Goal: Communication & Community: Answer question/provide support

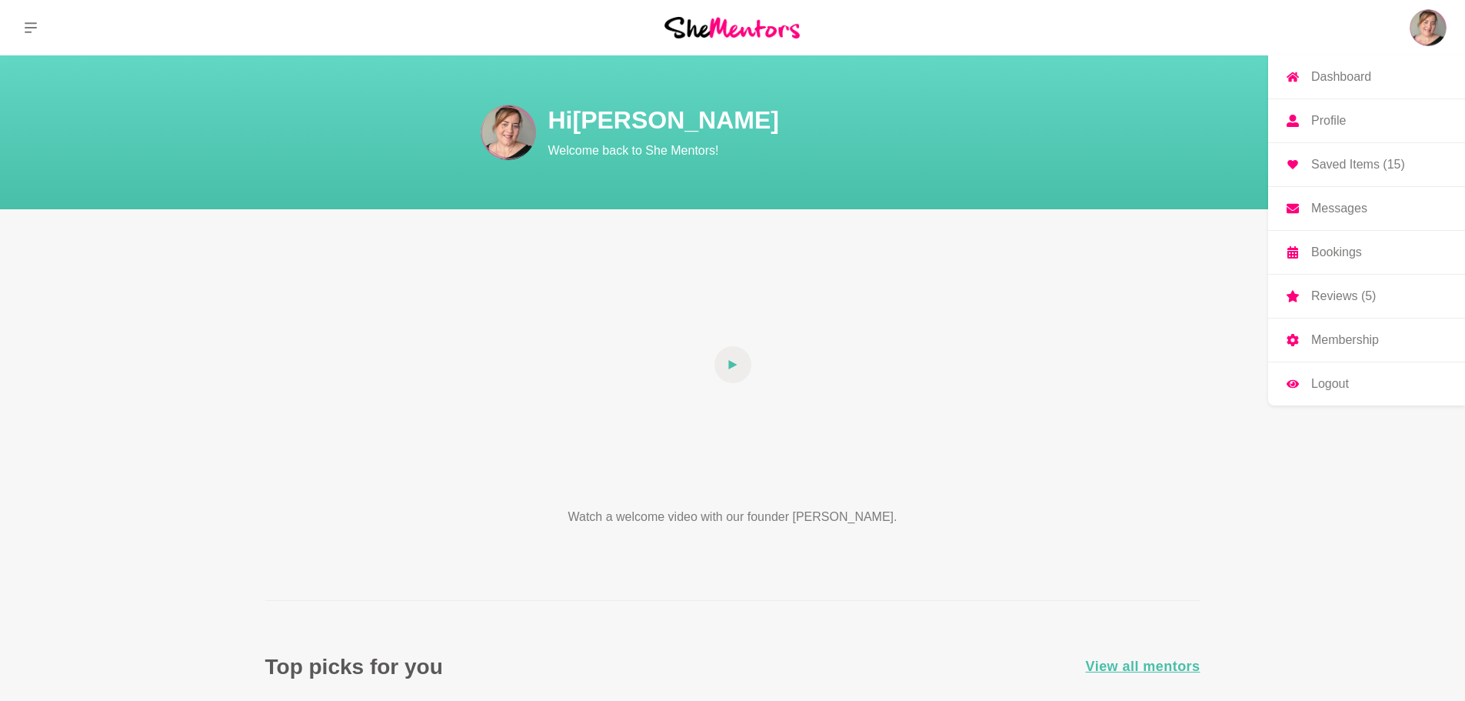
click at [1374, 207] on link "Messages" at bounding box center [1367, 208] width 197 height 43
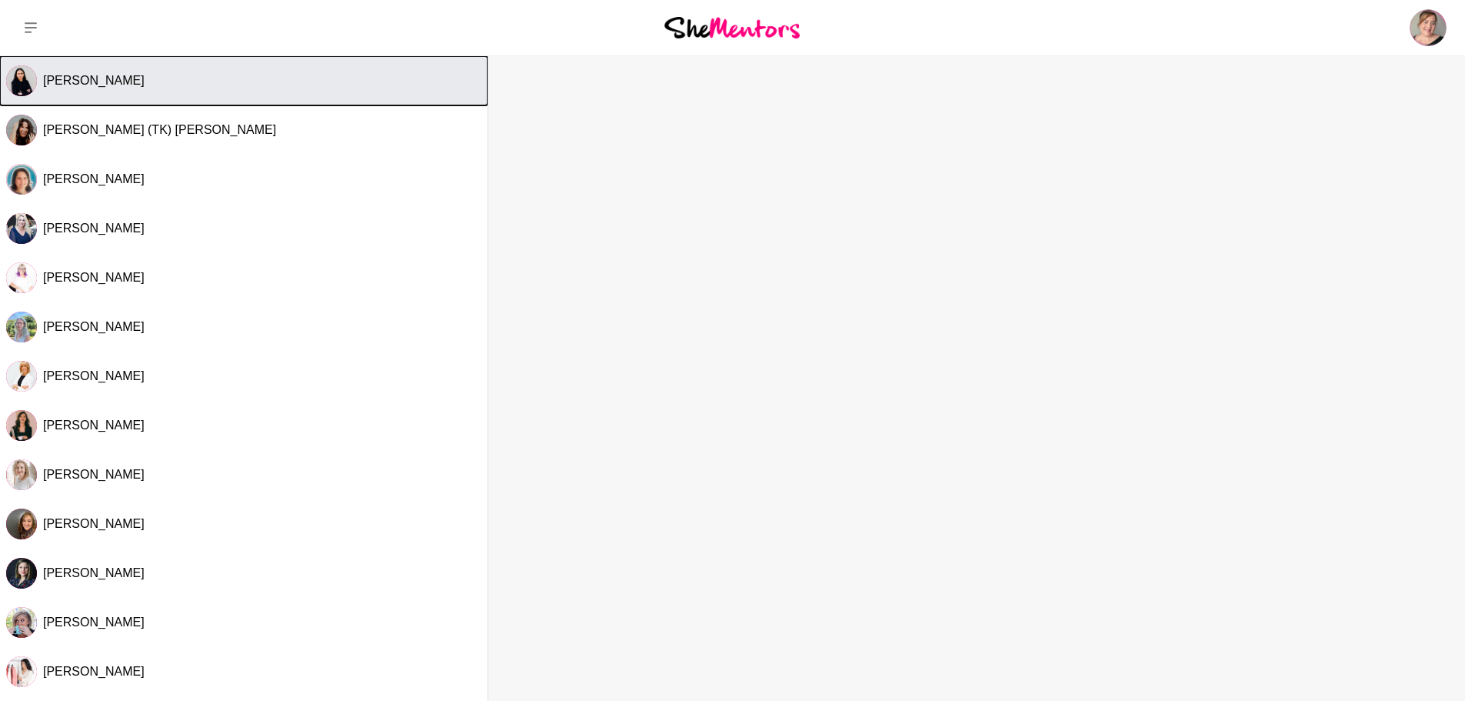
click at [263, 89] on button "Kanak Kiran" at bounding box center [244, 80] width 488 height 49
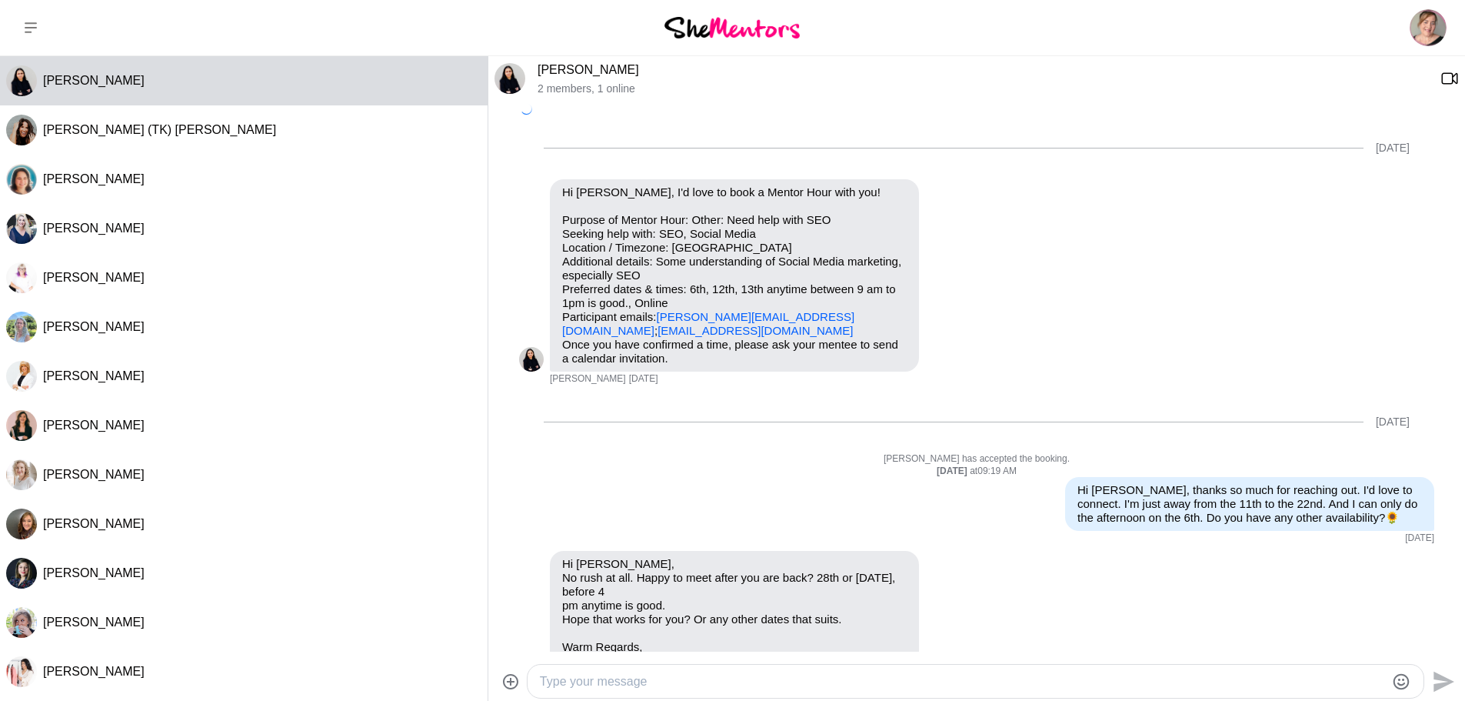
scroll to position [699, 0]
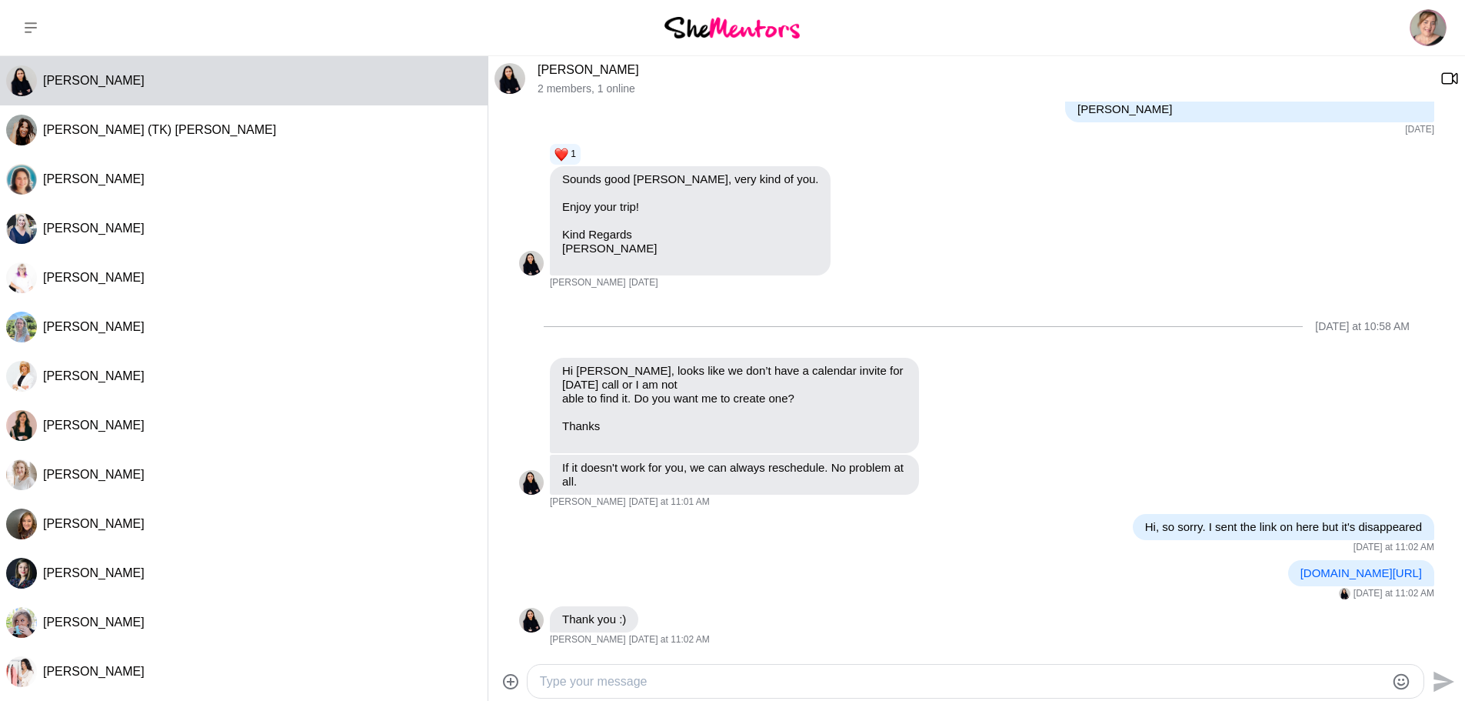
click at [870, 685] on textarea "Type your message" at bounding box center [962, 681] width 845 height 18
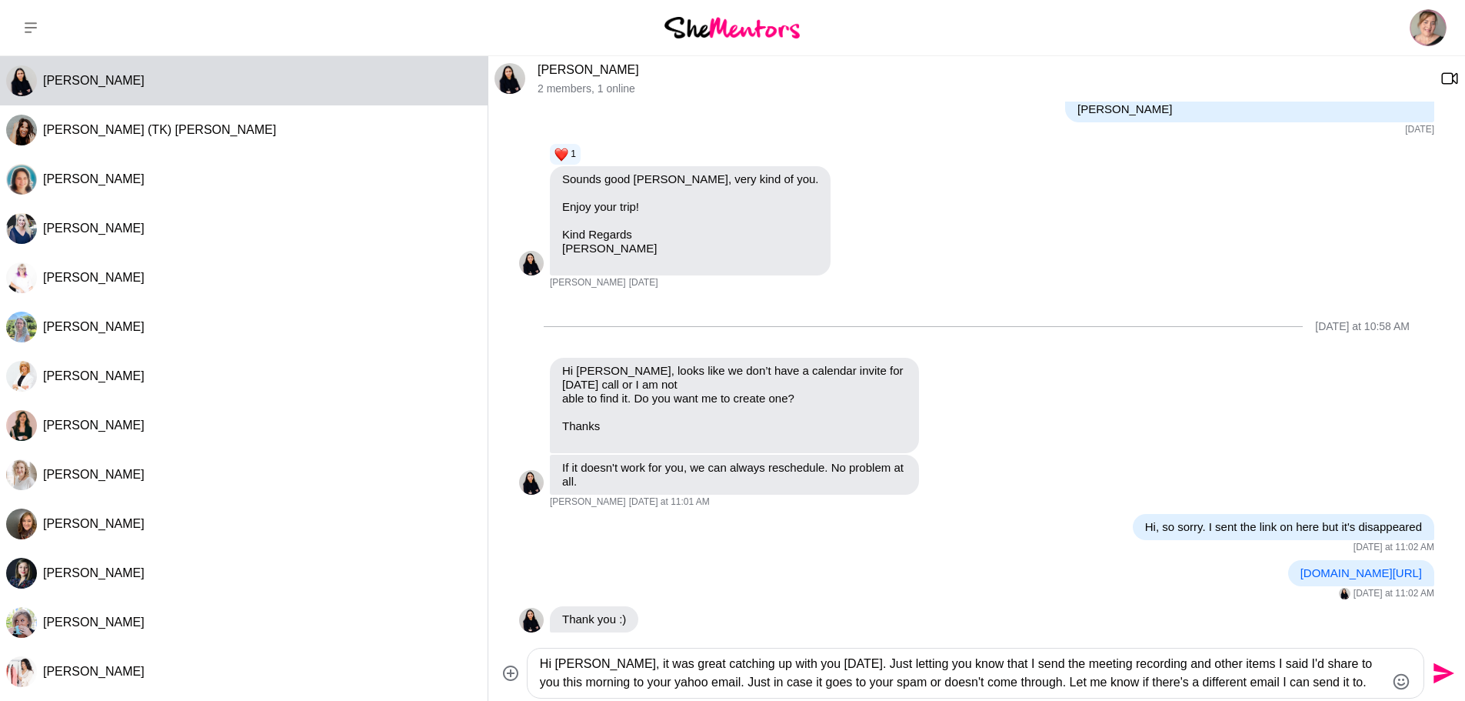
paste textarea "t the meeting recording and other items I said I'd share with you this morning …"
paste textarea "I just wanted to let you know that I sent the meeting recording and other items…"
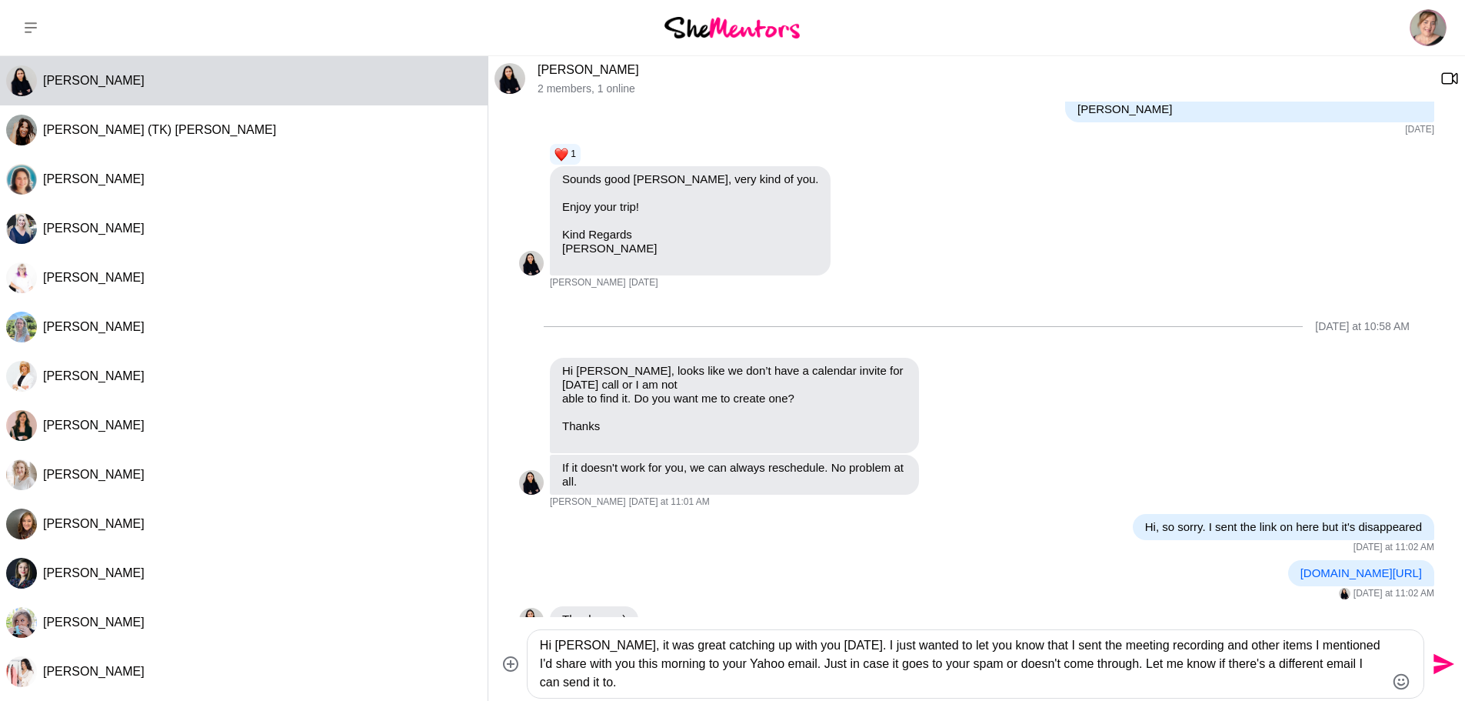
click at [922, 681] on textarea "Hi Kanak, it was great catching up with you yesterday. I just wanted to let you…" at bounding box center [962, 663] width 845 height 55
type textarea "Hi Kanak, it was great catching up with you yesterday. I just wanted to let you…"
click at [1458, 668] on div "Hi Kanak, it was great catching up with you yesterday. I just wanted to let you…" at bounding box center [976, 663] width 977 height 75
click at [1445, 664] on icon "Send" at bounding box center [1442, 664] width 25 height 25
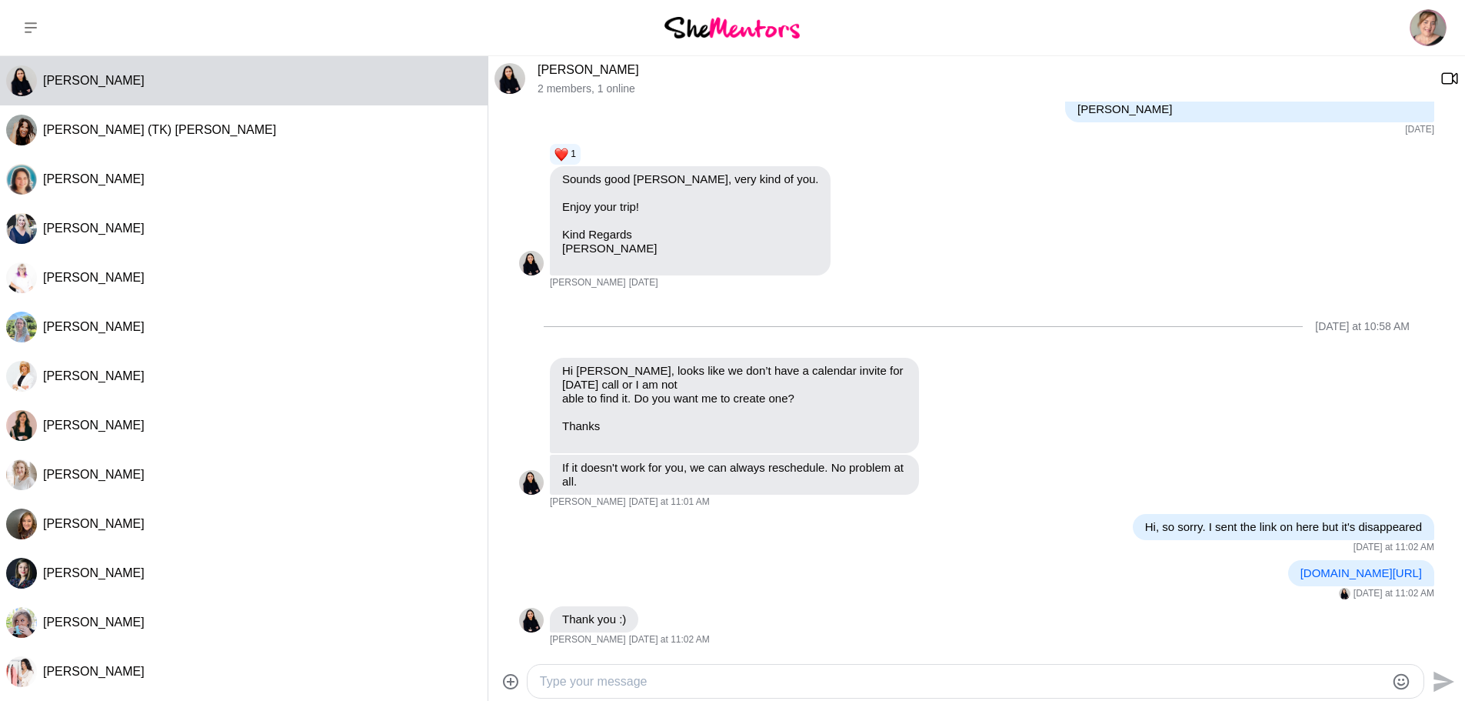
scroll to position [863, 0]
